Goal: Information Seeking & Learning: Learn about a topic

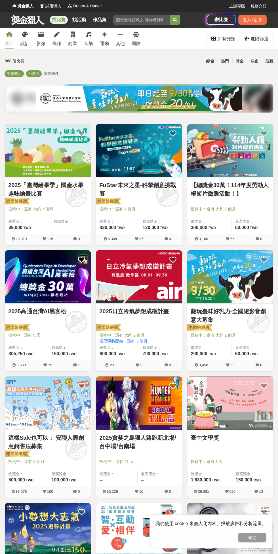
click at [139, 21] on input "search" at bounding box center [141, 20] width 57 height 10
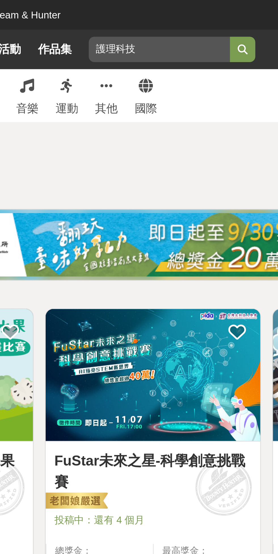
click at [171, 20] on button "submit" at bounding box center [175, 20] width 10 height 10
click at [135, 22] on input "護理科技" at bounding box center [141, 20] width 57 height 10
type input "護理"
click at [175, 16] on button "submit" at bounding box center [175, 20] width 10 height 10
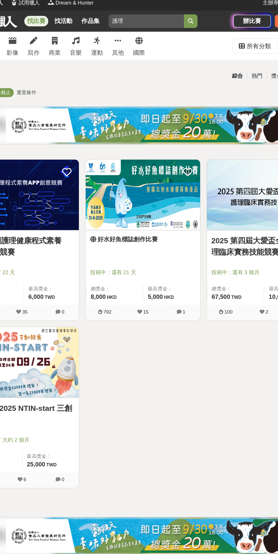
scroll to position [9, 0]
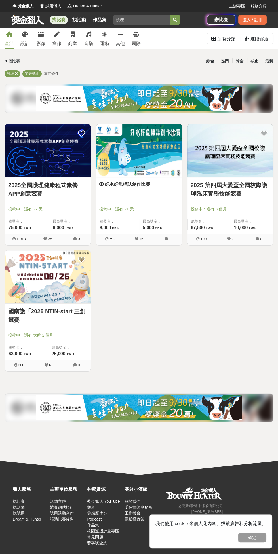
click at [25, 166] on img at bounding box center [48, 150] width 86 height 53
